Goal: Transaction & Acquisition: Obtain resource

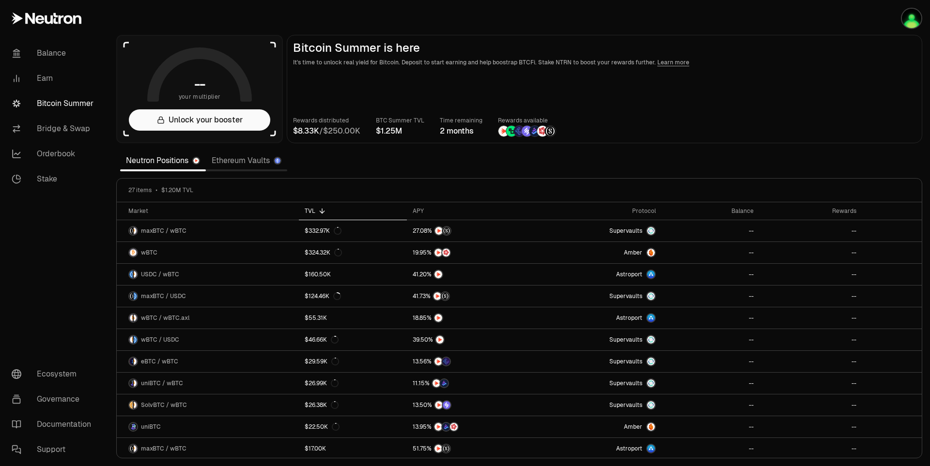
click at [895, 22] on button "button" at bounding box center [899, 18] width 62 height 37
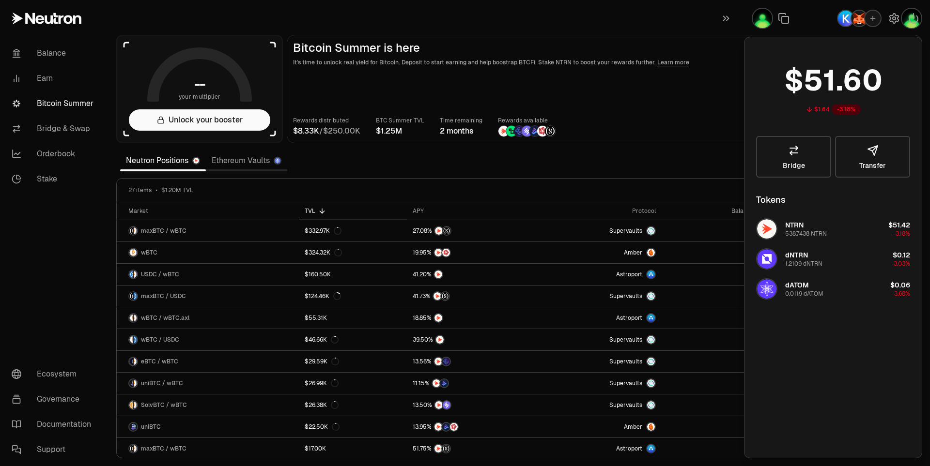
click at [640, 119] on div "Rewards distributed / BTC Summer TVL Time remaining 2 months Rewards available" at bounding box center [604, 126] width 623 height 21
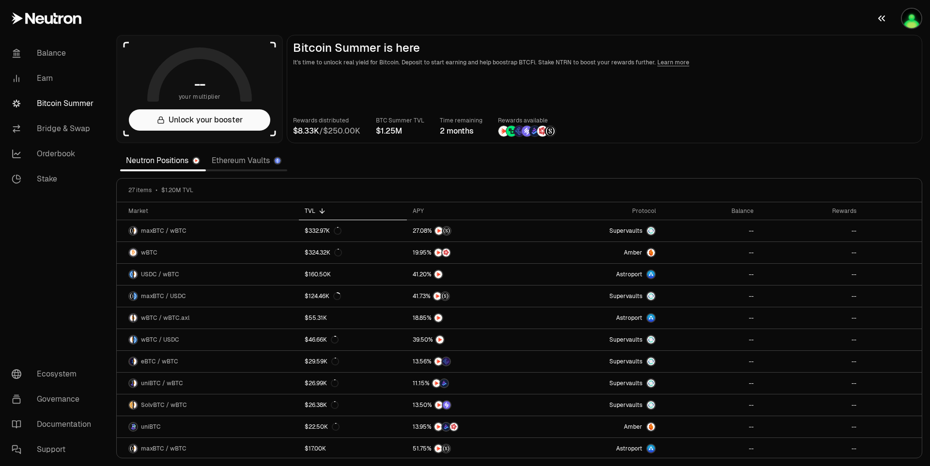
click at [910, 23] on img "button" at bounding box center [910, 18] width 19 height 19
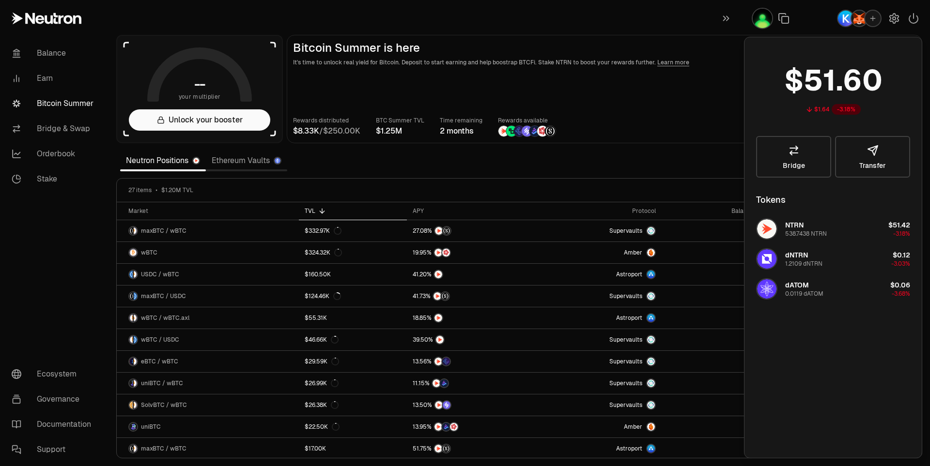
click at [835, 338] on div "$1.64 -3.18% Bridge Transfer Tokens NTRN 538.7438 NTRN $51.42 -3.18% dNTRN 1.21…" at bounding box center [833, 247] width 154 height 397
click at [705, 113] on main "Bitcoin Summer is here It's time to unlock real yield for Bitcoin. Deposit to s…" at bounding box center [604, 89] width 635 height 108
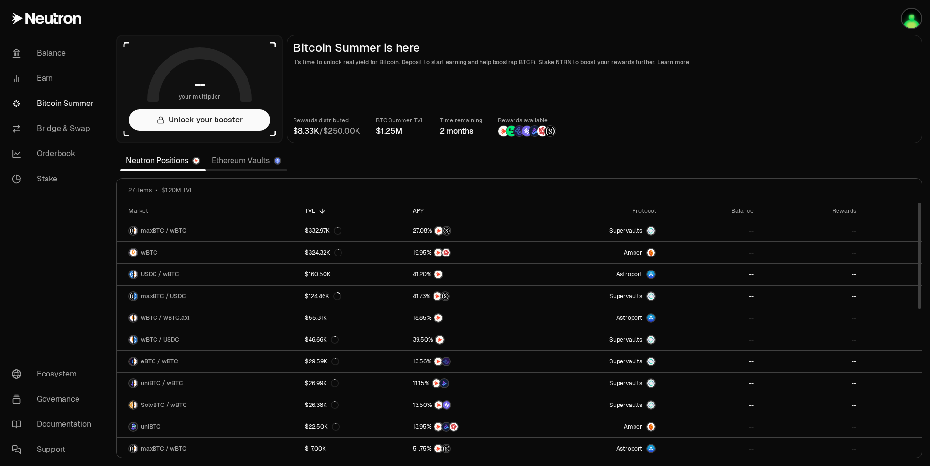
click at [442, 211] on div "APY" at bounding box center [469, 211] width 115 height 8
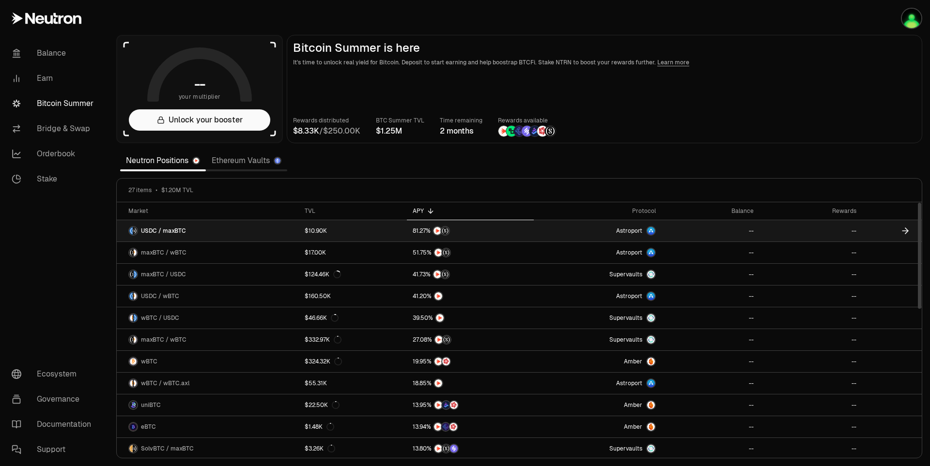
click at [177, 228] on span "USDC / maxBTC" at bounding box center [163, 231] width 45 height 8
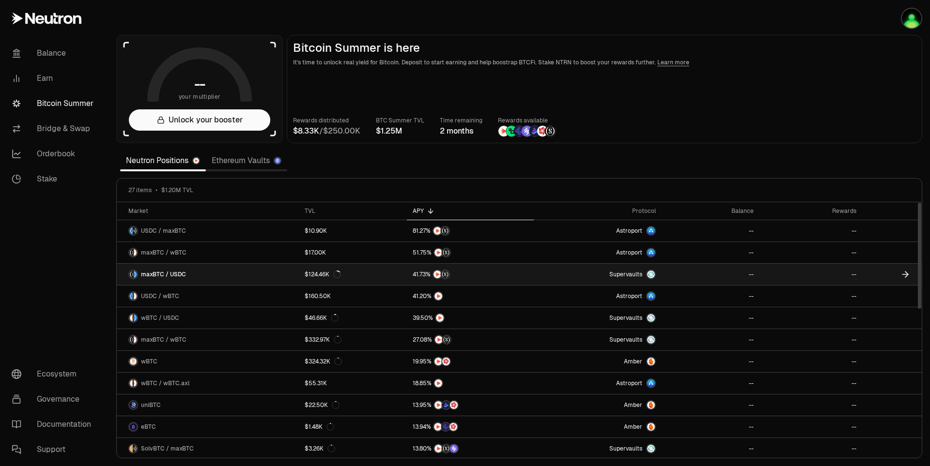
click at [187, 272] on link "maxBTC / USDC" at bounding box center [208, 274] width 182 height 21
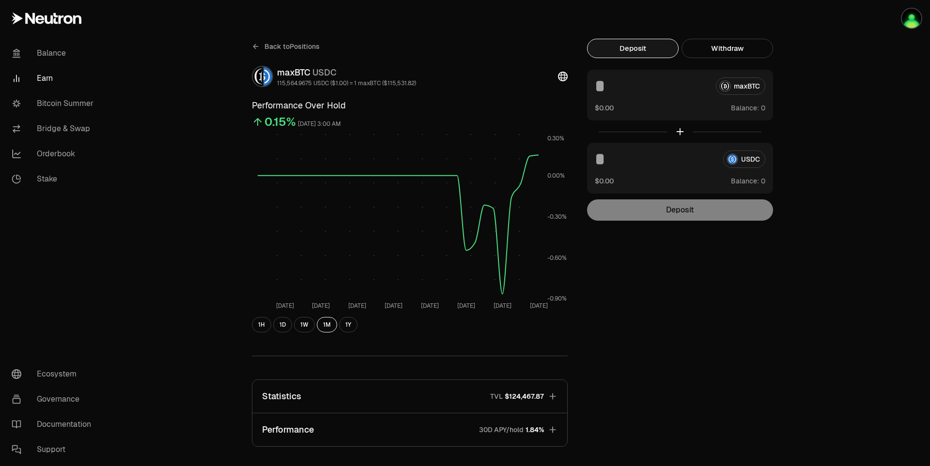
click at [642, 54] on button "Deposit" at bounding box center [633, 48] width 92 height 19
click at [745, 162] on div "USDC" at bounding box center [680, 159] width 170 height 17
click at [710, 217] on div "Deposit" at bounding box center [680, 209] width 186 height 21
click at [756, 180] on button "Use Max" at bounding box center [751, 181] width 28 height 10
type input "**********"
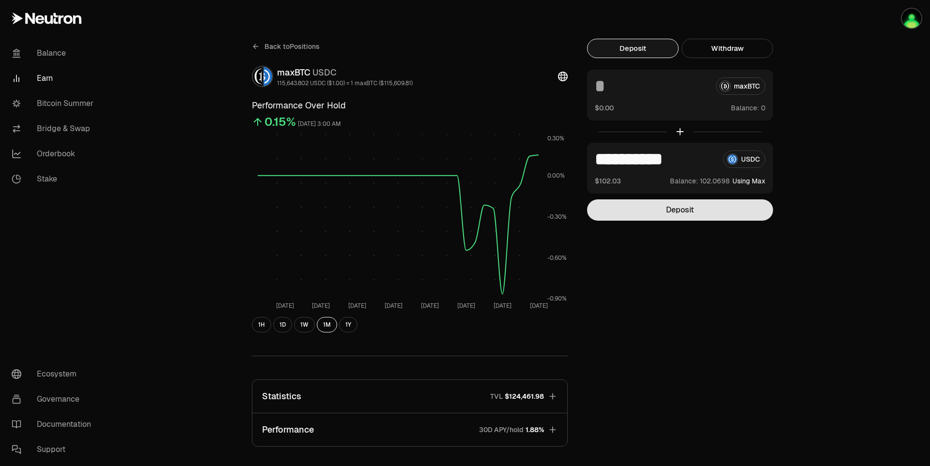
click at [746, 207] on button "Deposit" at bounding box center [680, 209] width 186 height 21
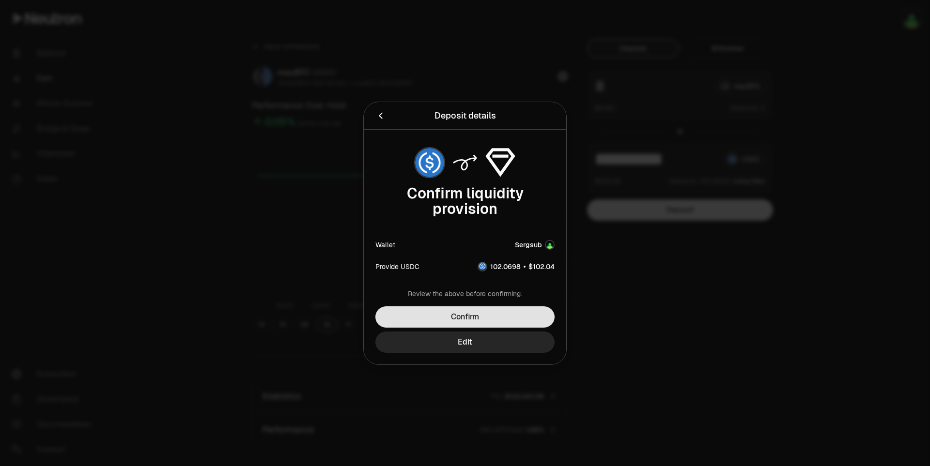
click at [536, 317] on button "Confirm" at bounding box center [464, 316] width 179 height 21
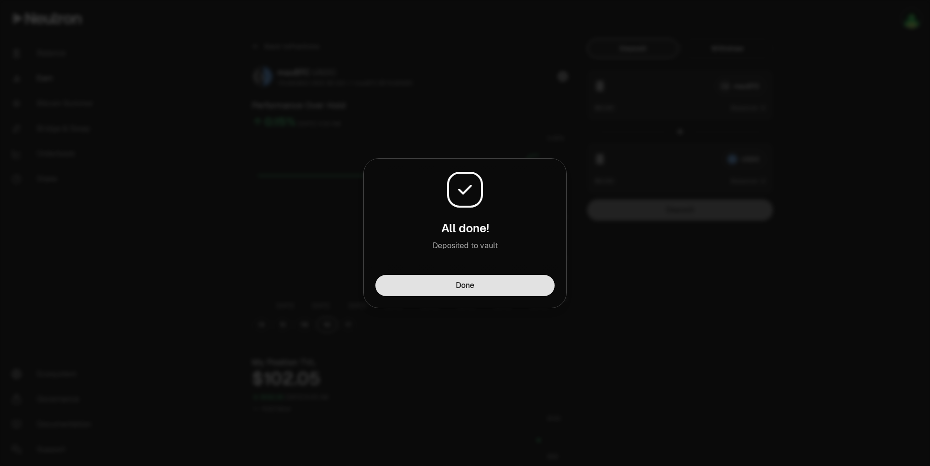
click at [499, 289] on button "Done" at bounding box center [464, 285] width 179 height 21
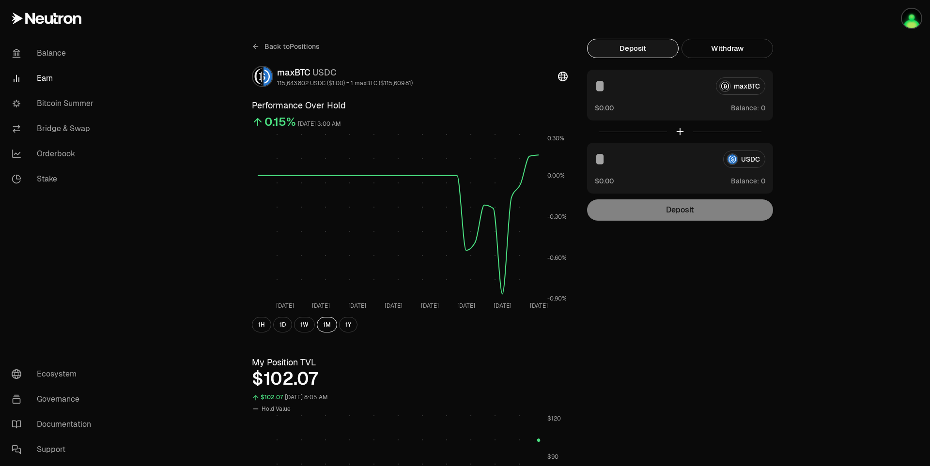
click at [259, 47] on icon at bounding box center [256, 47] width 8 height 8
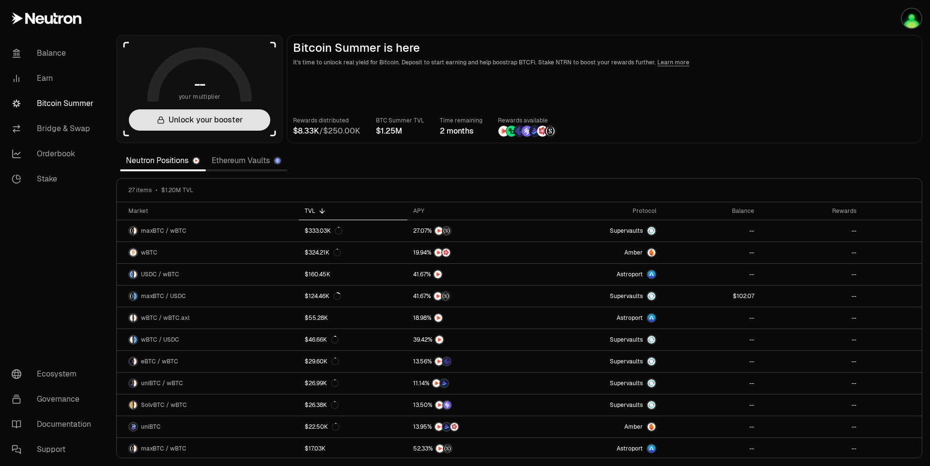
click at [235, 122] on button "Unlock your booster" at bounding box center [199, 119] width 141 height 21
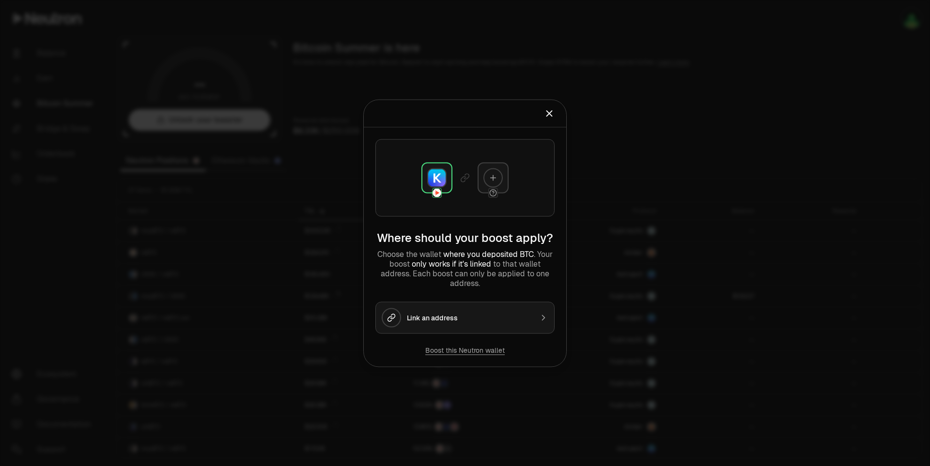
click at [418, 316] on div "Link an address" at bounding box center [470, 318] width 126 height 10
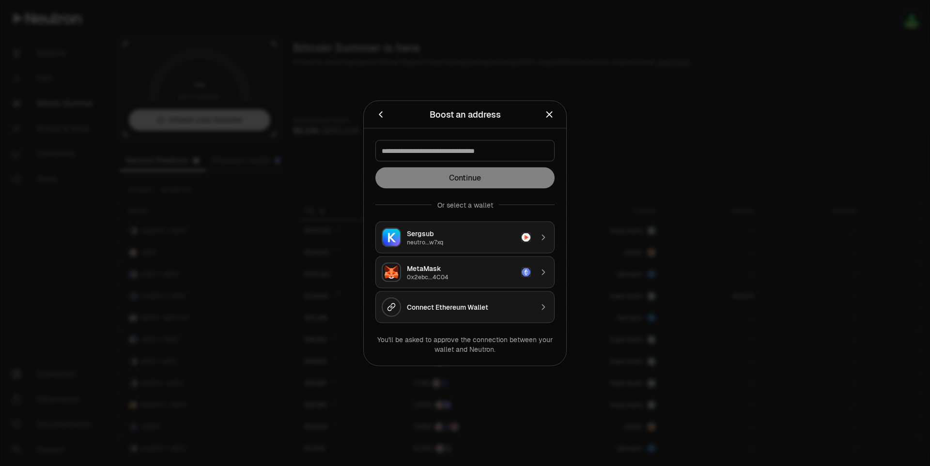
click at [426, 237] on div "Sergsub" at bounding box center [461, 234] width 108 height 10
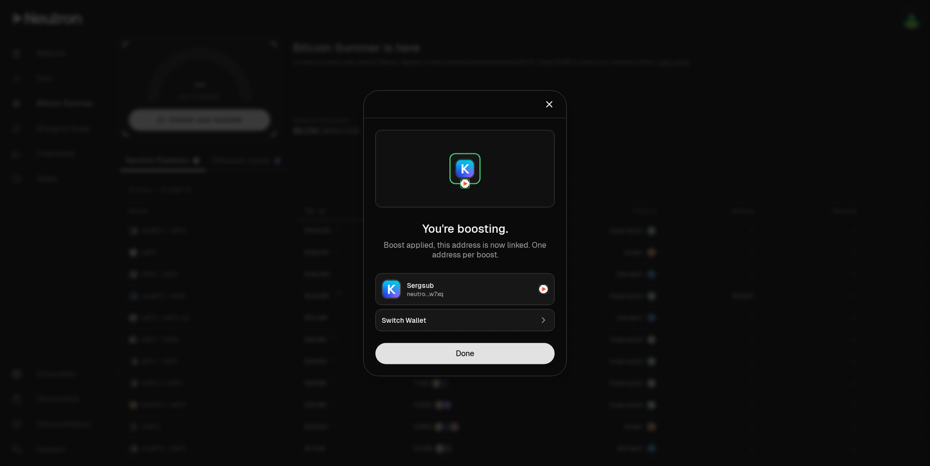
click at [480, 354] on button "Done" at bounding box center [464, 353] width 179 height 21
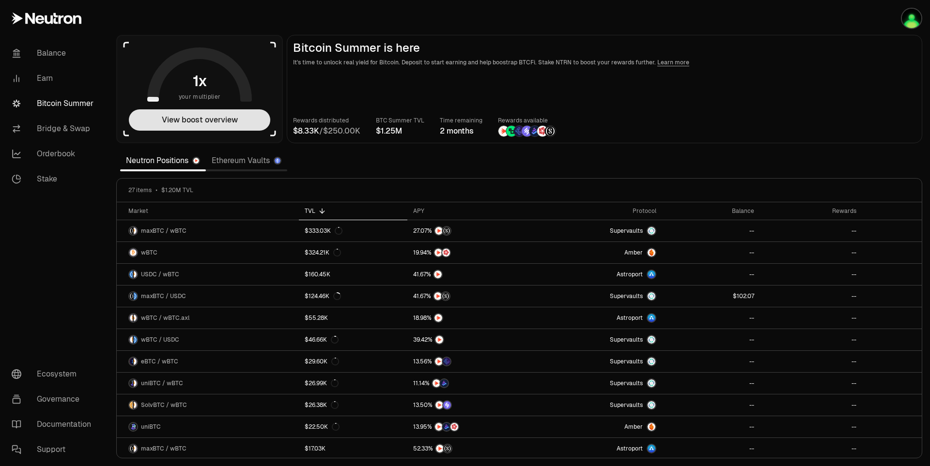
click at [242, 118] on button "View boost overview" at bounding box center [199, 119] width 141 height 21
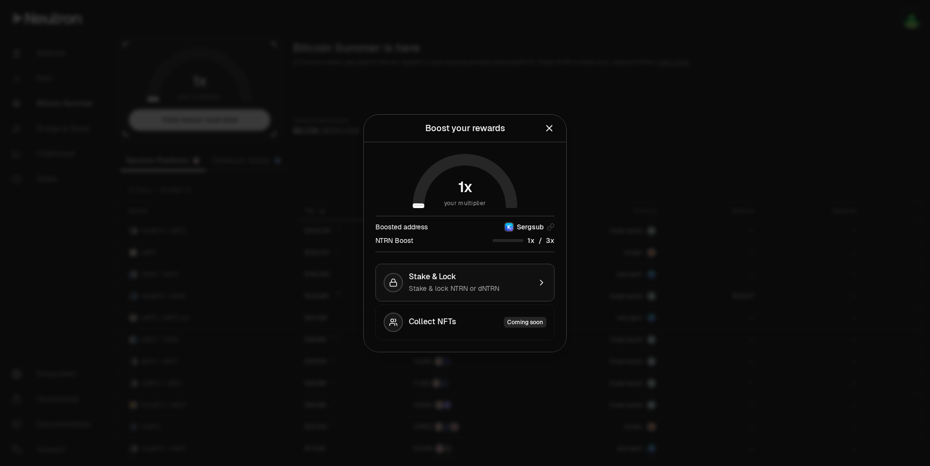
click at [471, 284] on div "Stake & lock NTRN or dNTRN" at bounding box center [470, 289] width 122 height 10
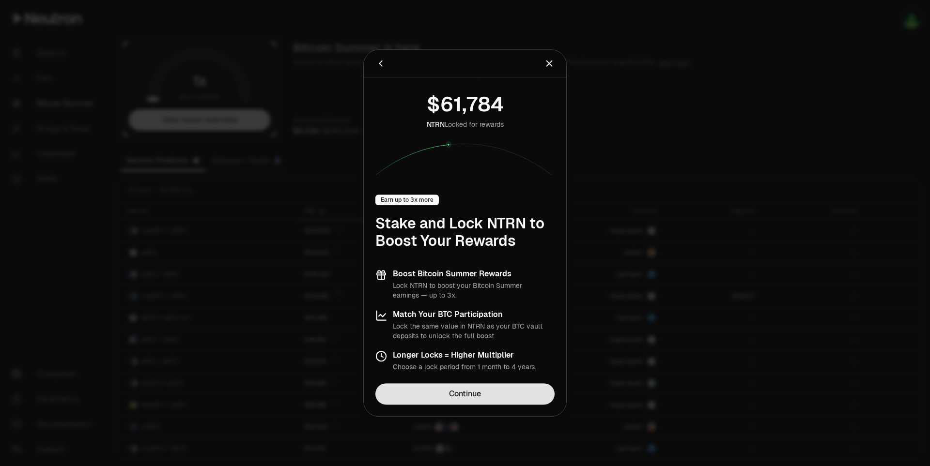
click at [482, 390] on link "Continue" at bounding box center [464, 393] width 179 height 21
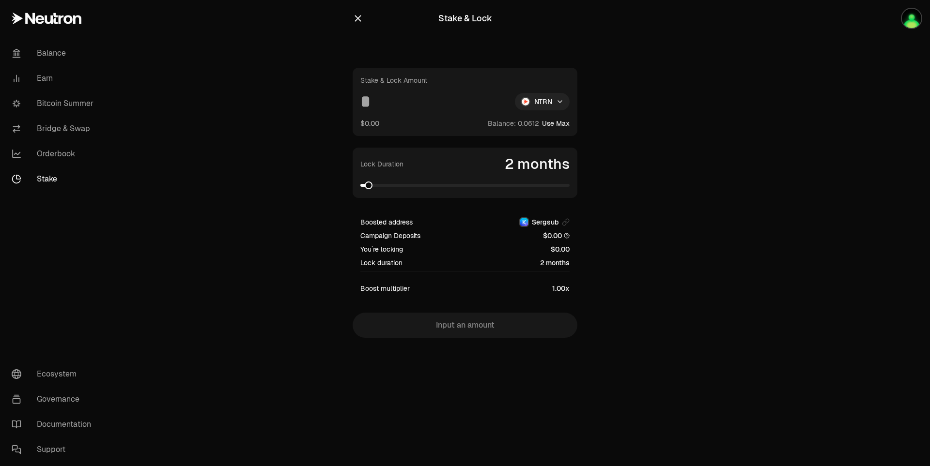
click at [549, 107] on html "Balance Earn Bitcoin Summer Bridge & Swap Orderbook Stake Ecosystem Governance …" at bounding box center [465, 233] width 930 height 466
click at [524, 143] on span "dNTRN" at bounding box center [523, 144] width 21 height 10
click at [556, 123] on button "Use Max" at bounding box center [556, 124] width 28 height 10
type input "**********"
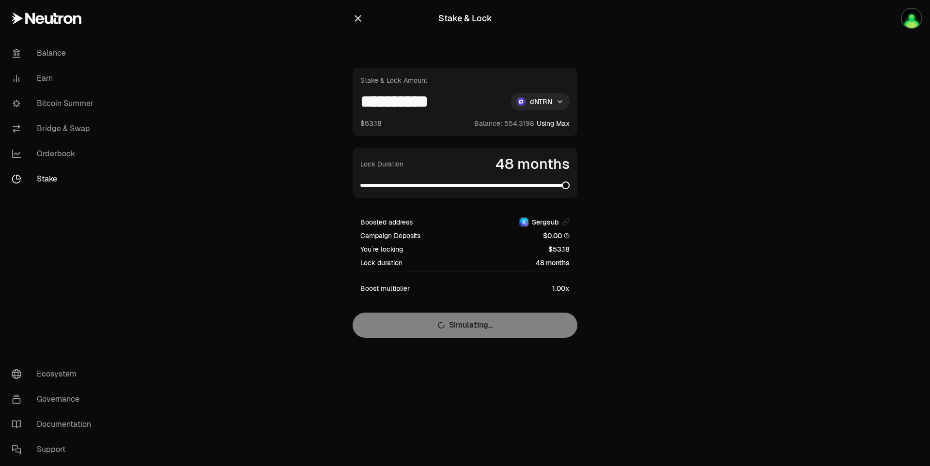
click at [569, 187] on span at bounding box center [464, 185] width 209 height 3
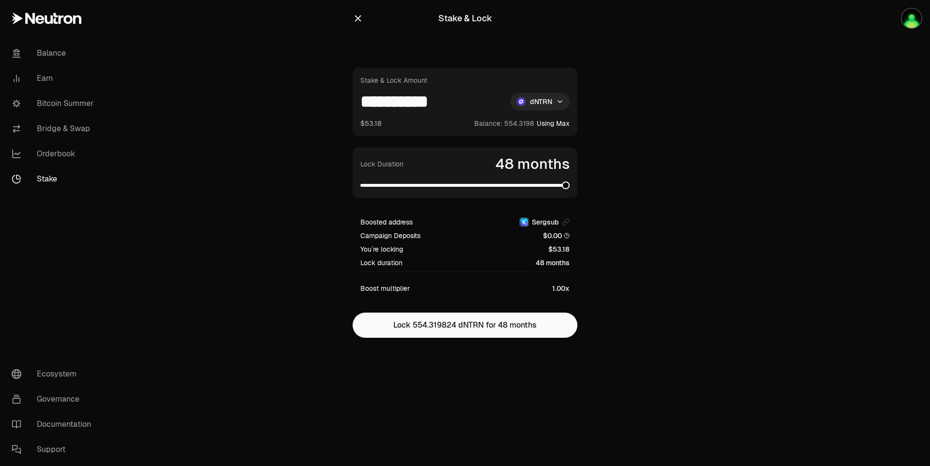
click at [569, 187] on span at bounding box center [566, 186] width 8 height 8
click at [523, 326] on button "Lock 554.319824 dNTRN for 48 months" at bounding box center [464, 325] width 225 height 25
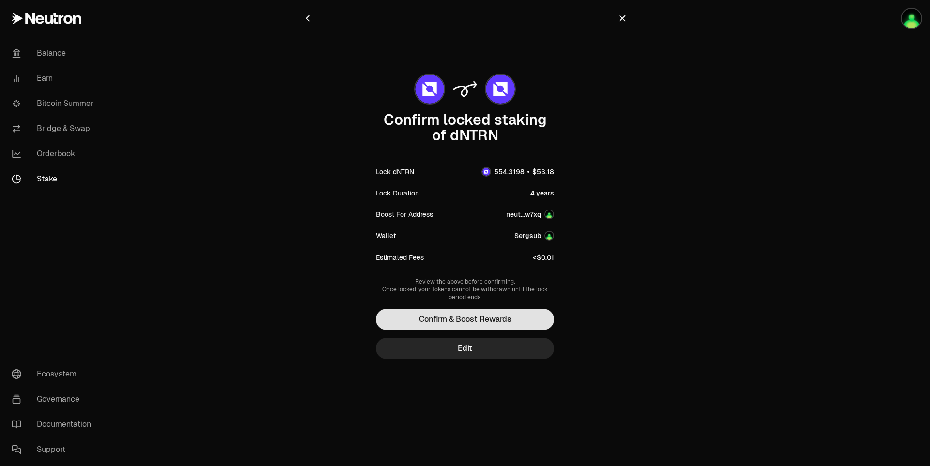
click at [517, 317] on button "Confirm & Boost Rewards" at bounding box center [465, 319] width 178 height 21
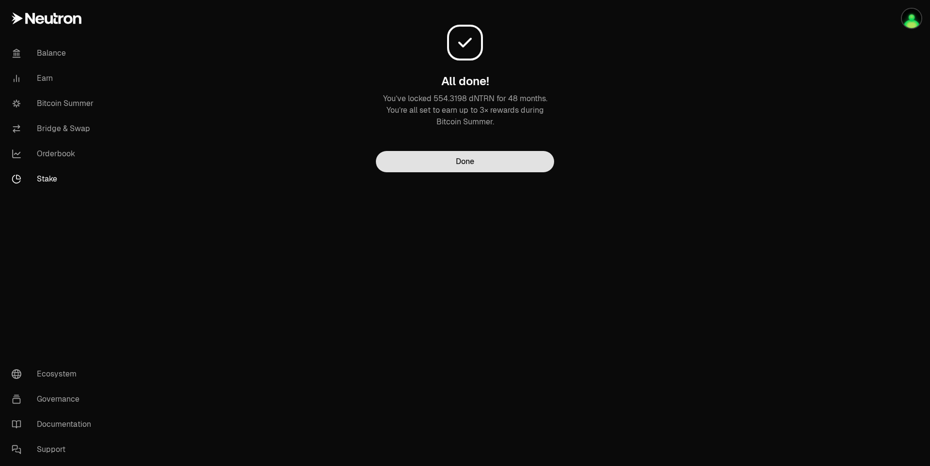
click at [502, 153] on button "Done" at bounding box center [465, 161] width 178 height 21
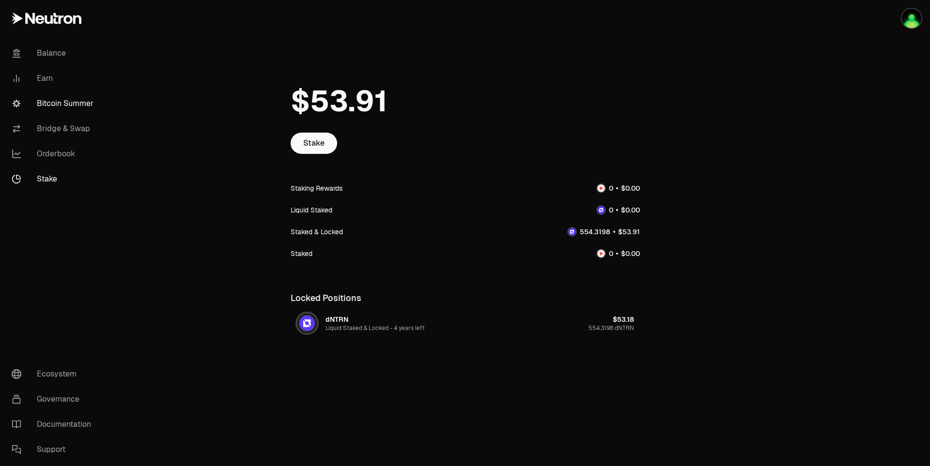
click at [64, 103] on link "Bitcoin Summer" at bounding box center [54, 103] width 101 height 25
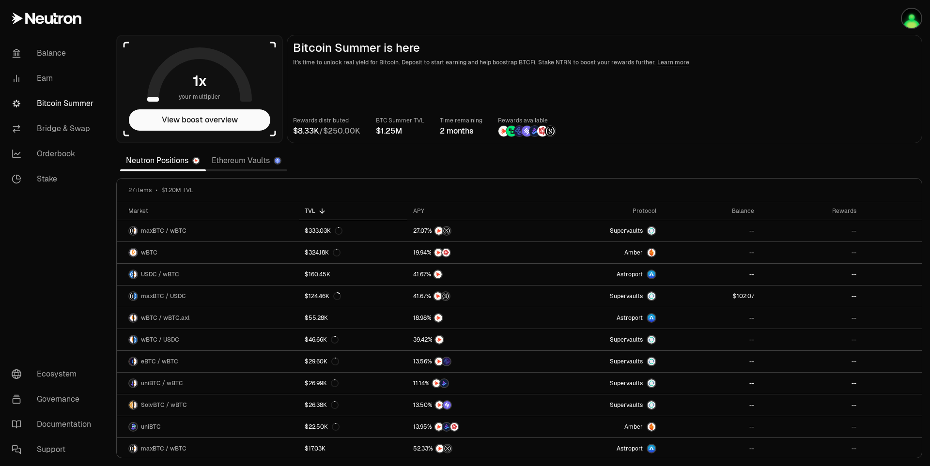
click at [788, 94] on main "Bitcoin Summer is here It's time to unlock real yield for Bitcoin. Deposit to s…" at bounding box center [604, 89] width 635 height 108
click at [601, 85] on main "Bitcoin Summer is here It's time to unlock real yield for Bitcoin. Deposit to s…" at bounding box center [604, 89] width 635 height 108
click at [877, 71] on main "Bitcoin Summer is here It's time to unlock real yield for Bitcoin. Deposit to s…" at bounding box center [604, 89] width 635 height 108
click at [884, 103] on main "Bitcoin Summer is here It's time to unlock real yield for Bitcoin. Deposit to s…" at bounding box center [604, 89] width 635 height 108
